Goal: Navigation & Orientation: Find specific page/section

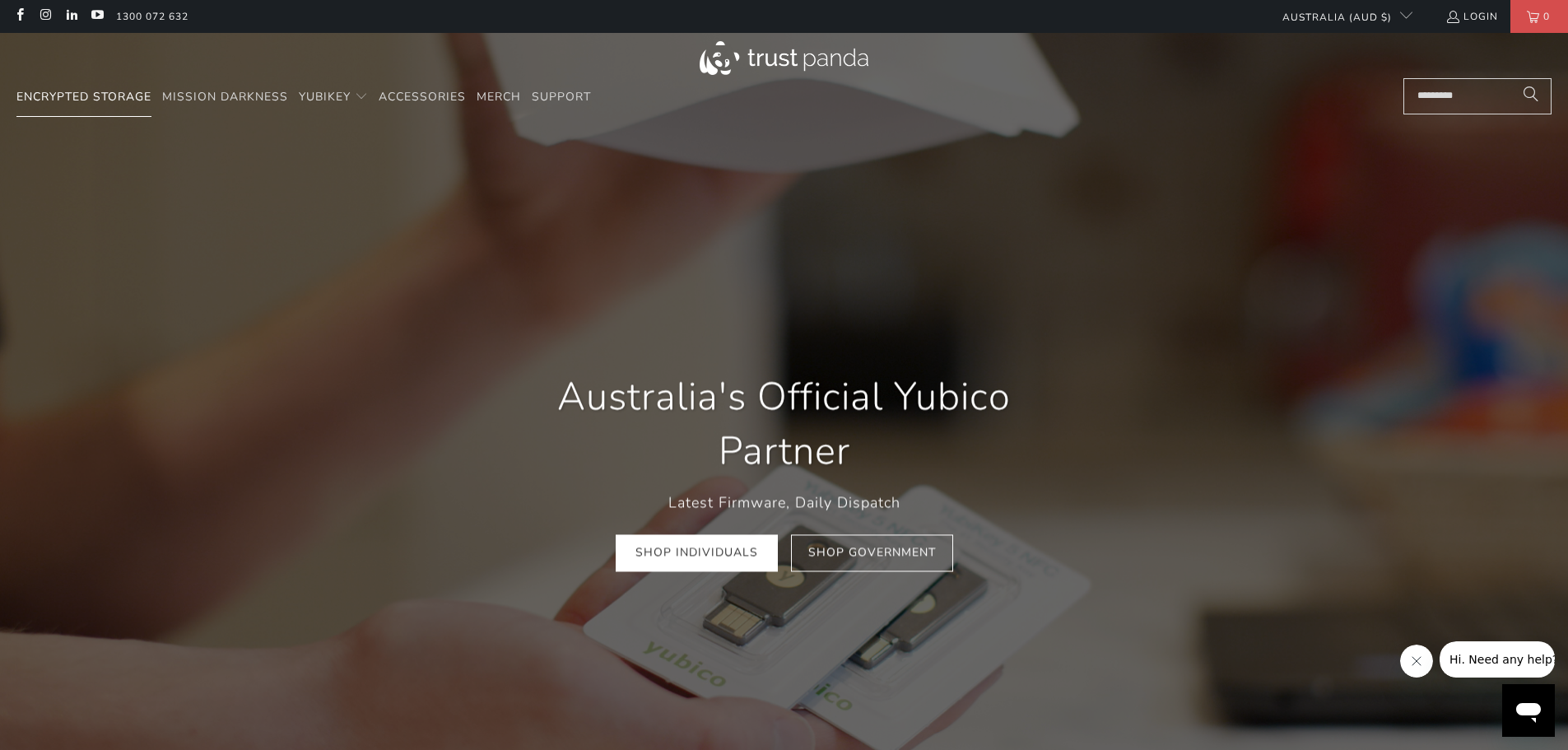
click at [93, 93] on span "Encrypted Storage" at bounding box center [84, 96] width 135 height 15
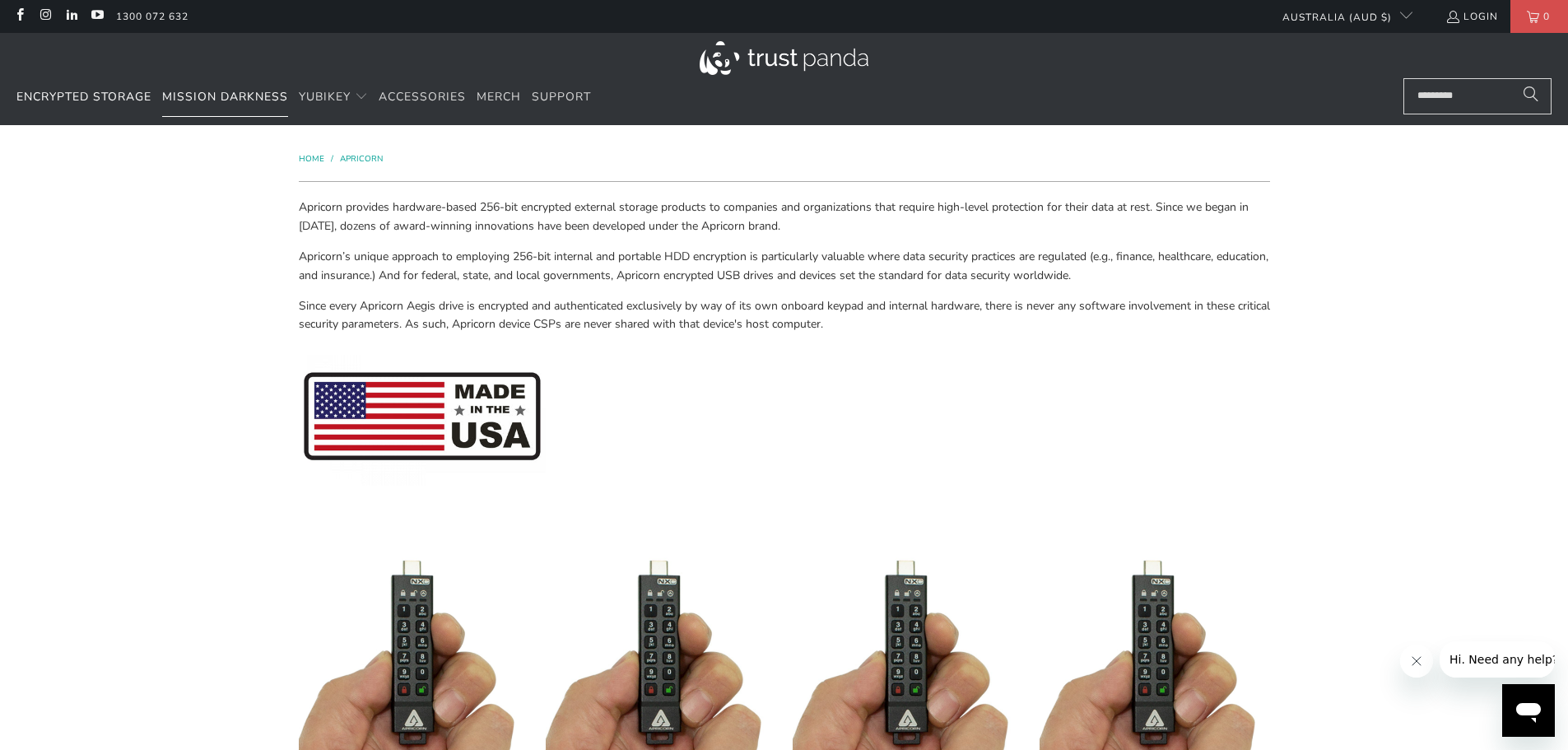
click at [202, 91] on span "Mission Darkness" at bounding box center [225, 96] width 126 height 15
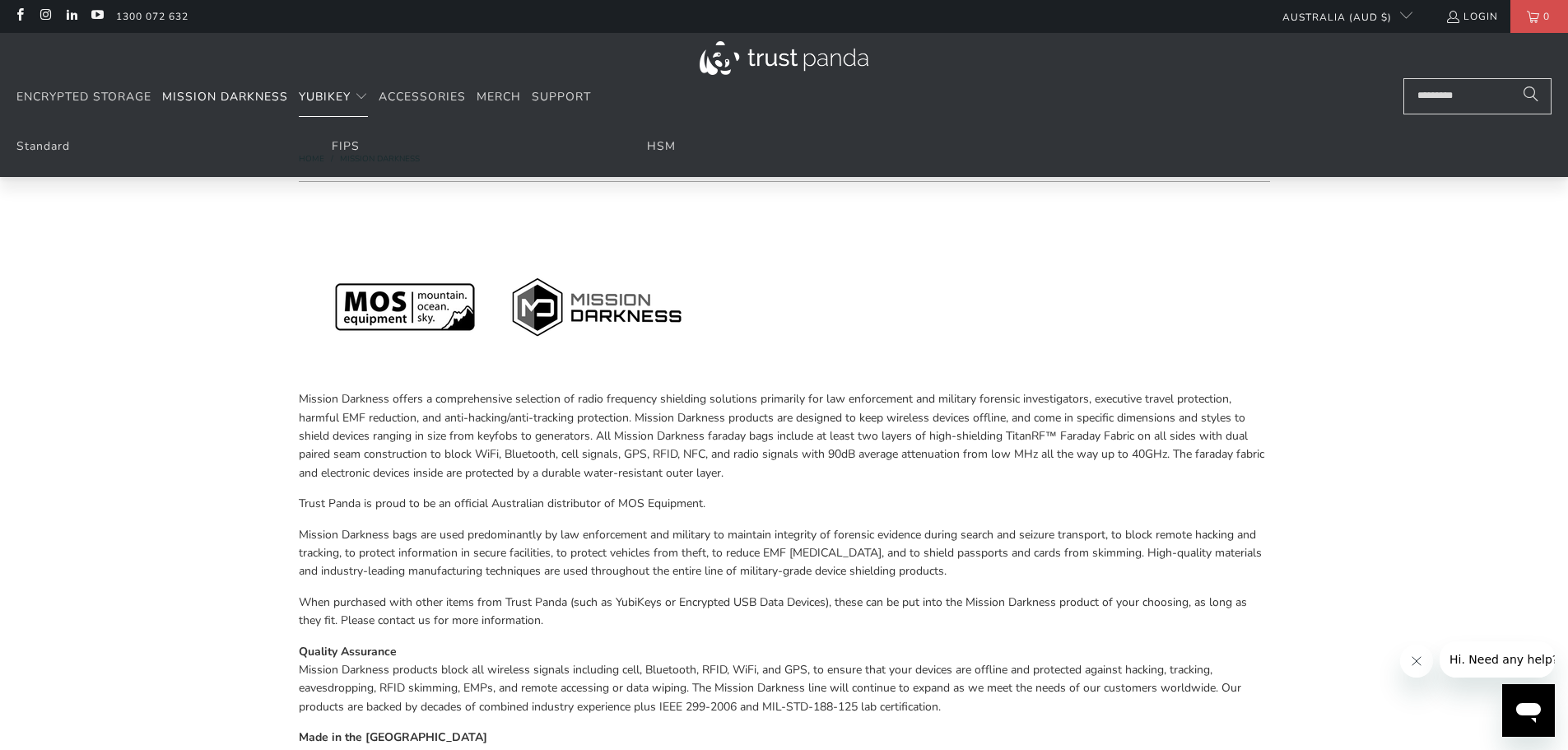
click at [340, 93] on span "YubiKey" at bounding box center [325, 96] width 52 height 15
